Goal: Task Accomplishment & Management: Manage account settings

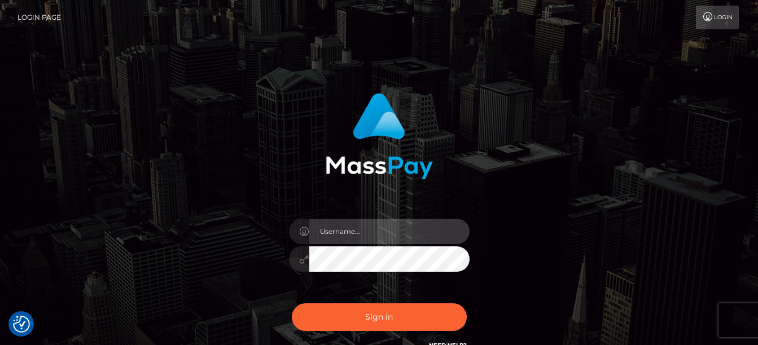
click at [363, 231] on input "text" at bounding box center [389, 231] width 160 height 25
type input "[EMAIL_ADDRESS][DOMAIN_NAME]"
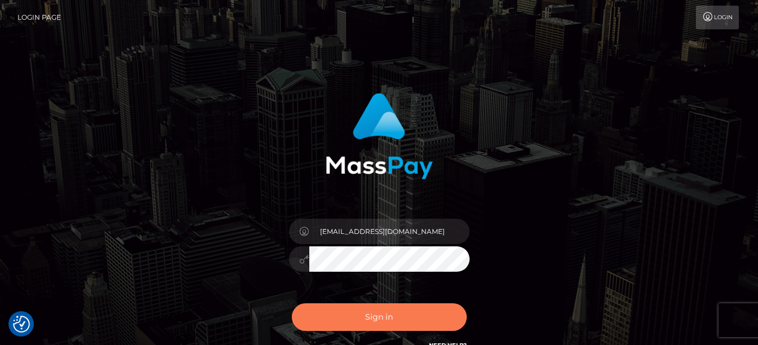
click at [356, 316] on button "Sign in" at bounding box center [379, 318] width 175 height 28
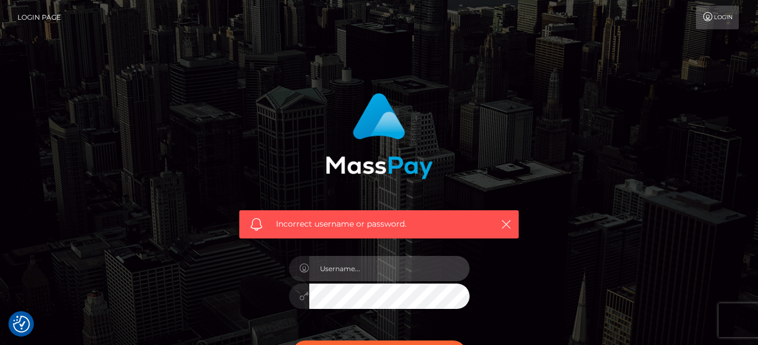
click at [357, 267] on input "text" at bounding box center [389, 268] width 160 height 25
type input "[EMAIL_ADDRESS][DOMAIN_NAME]"
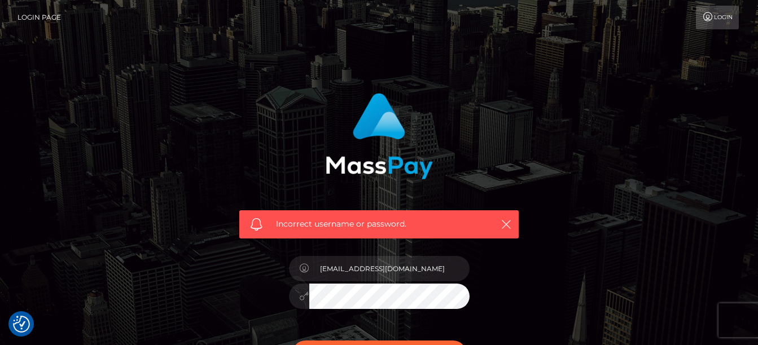
click at [304, 293] on icon at bounding box center [305, 296] width 10 height 9
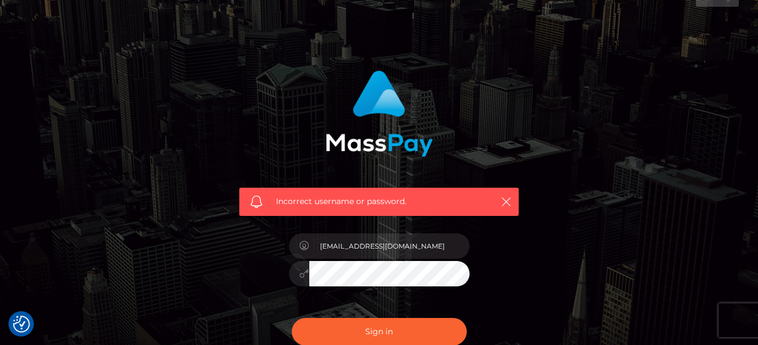
scroll to position [68, 0]
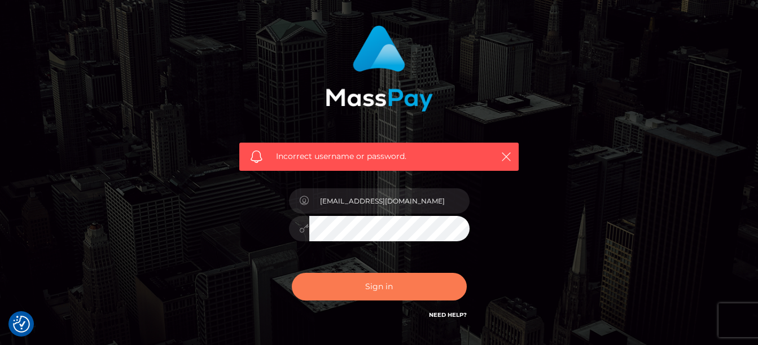
click at [389, 291] on button "Sign in" at bounding box center [379, 287] width 175 height 28
